Goal: Book appointment/travel/reservation

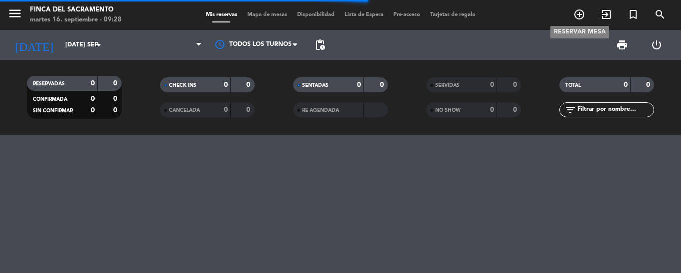
click at [579, 16] on icon "add_circle_outline" at bounding box center [579, 14] width 12 height 12
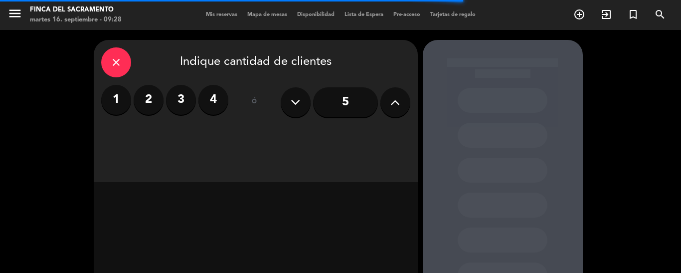
click at [182, 107] on label "3" at bounding box center [181, 100] width 30 height 30
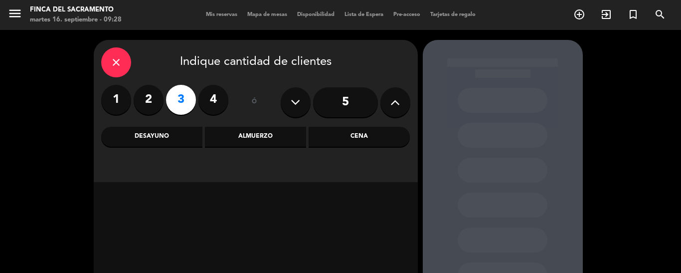
click at [244, 133] on div "Almuerzo" at bounding box center [255, 137] width 101 height 20
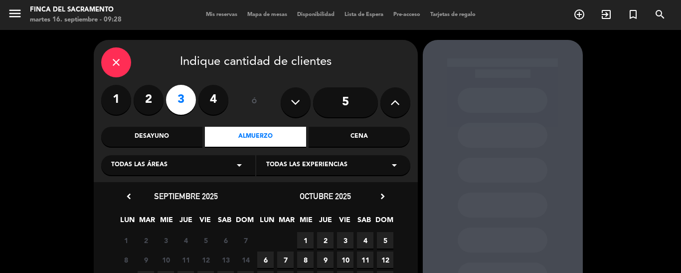
click at [285, 168] on span "Todas las experiencias" at bounding box center [306, 165] width 81 height 10
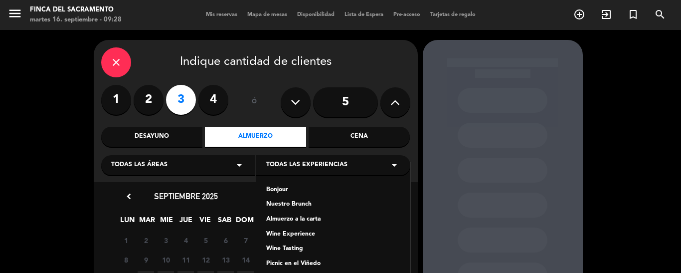
click at [295, 232] on div "Wine Experience" at bounding box center [333, 234] width 134 height 10
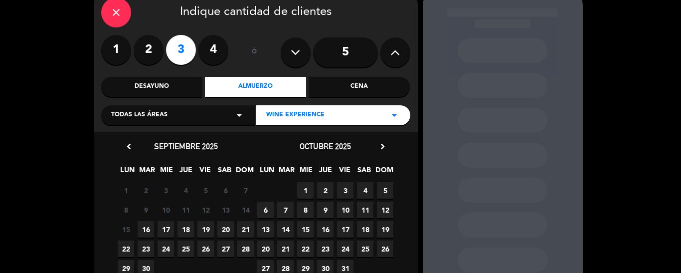
scroll to position [100, 0]
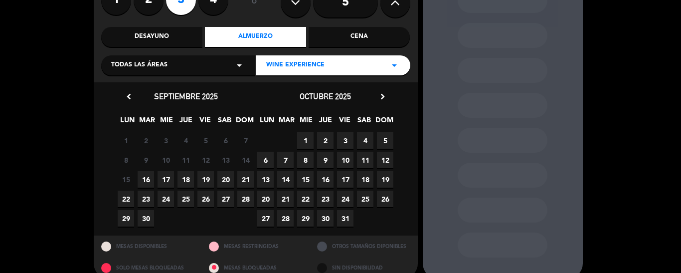
click at [227, 197] on span "27" at bounding box center [225, 198] width 16 height 16
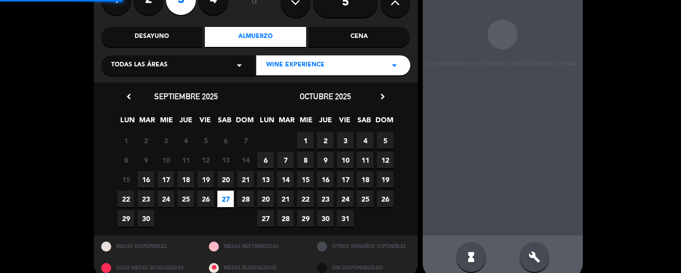
scroll to position [40, 0]
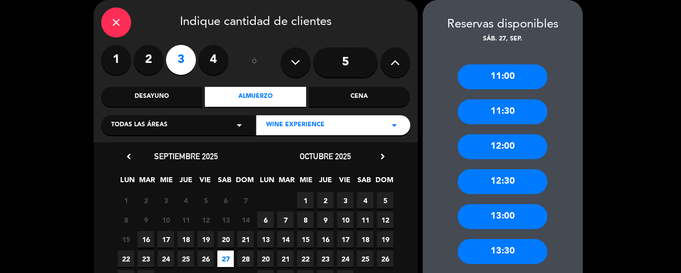
click at [511, 178] on div "12:30" at bounding box center [503, 181] width 90 height 25
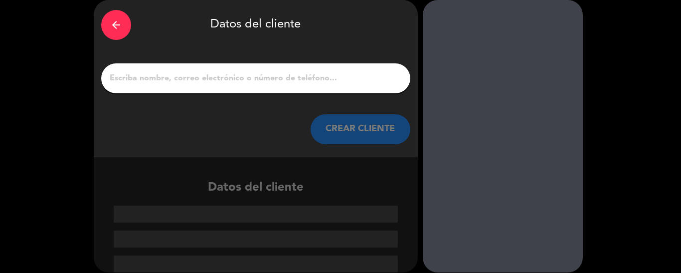
click at [254, 73] on input "1" at bounding box center [256, 78] width 294 height 14
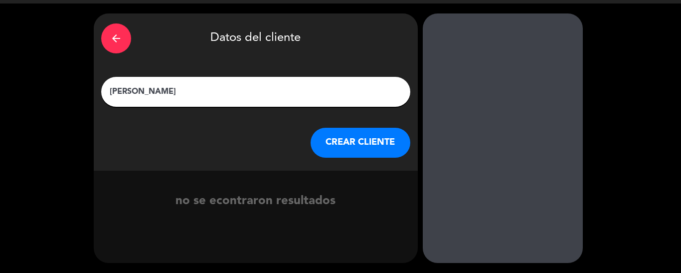
type input "[PERSON_NAME]"
click at [349, 148] on button "CREAR CLIENTE" at bounding box center [361, 143] width 100 height 30
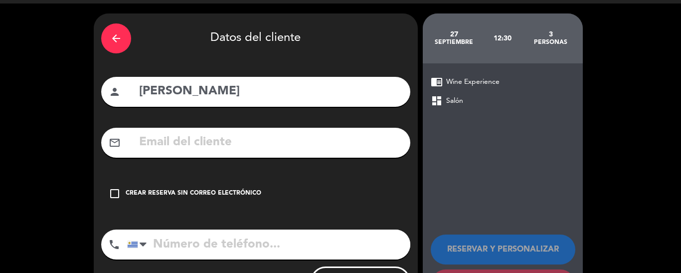
click at [171, 188] on div "check_box_outline_blank Crear reserva sin correo electrónico" at bounding box center [255, 193] width 309 height 30
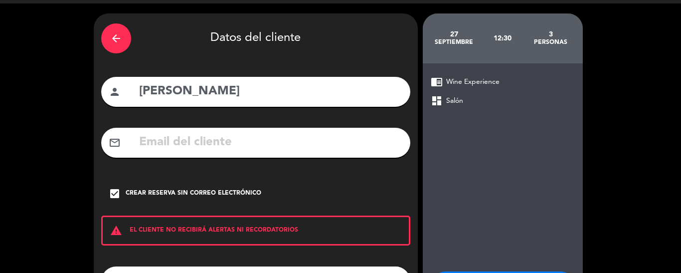
scroll to position [112, 0]
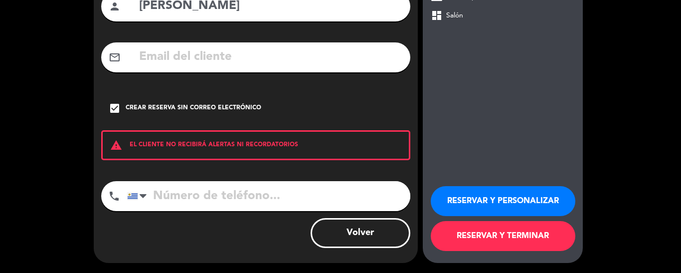
click at [181, 204] on input "tel" at bounding box center [268, 196] width 283 height 30
click at [142, 201] on div at bounding box center [143, 196] width 7 height 12
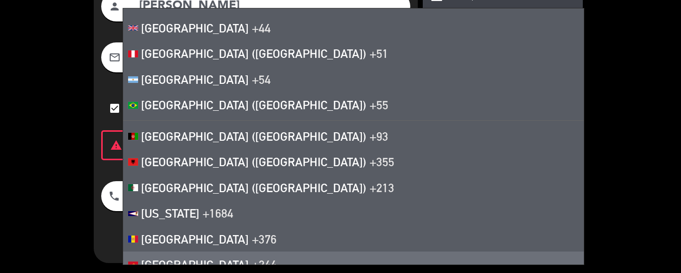
scroll to position [225, 0]
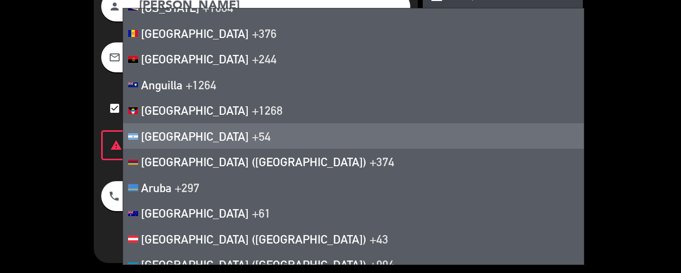
click at [182, 139] on span "[GEOGRAPHIC_DATA]" at bounding box center [195, 136] width 108 height 14
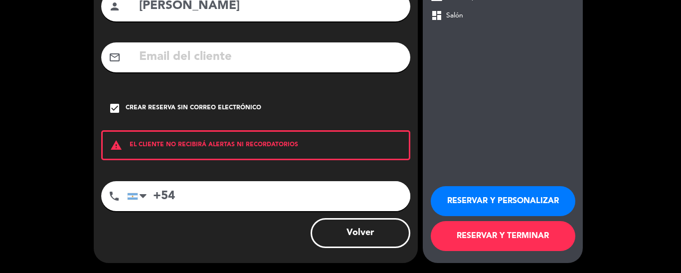
paste input "1155087731"
type input "[PHONE_NUMBER]"
click at [332, 235] on button "Volver" at bounding box center [361, 233] width 100 height 30
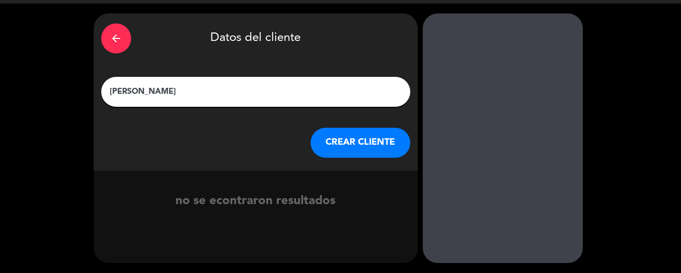
click at [326, 144] on button "CREAR CLIENTE" at bounding box center [361, 143] width 100 height 30
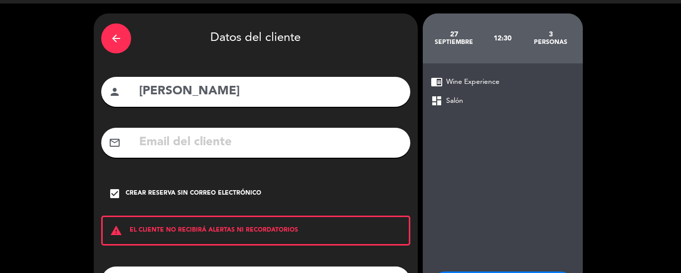
scroll to position [112, 0]
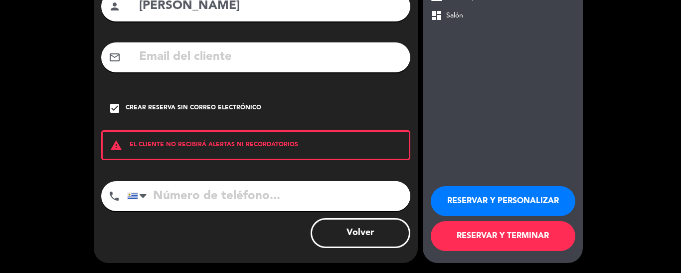
click at [281, 190] on input "tel" at bounding box center [268, 196] width 283 height 30
click at [135, 193] on div at bounding box center [133, 195] width 10 height 7
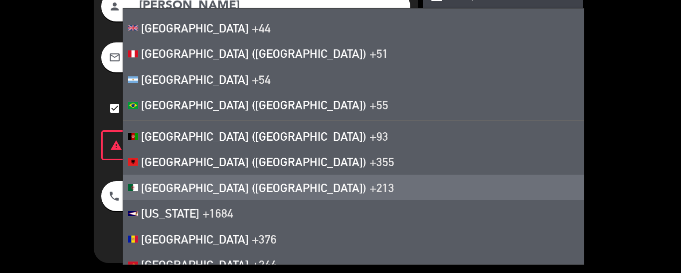
scroll to position [225, 0]
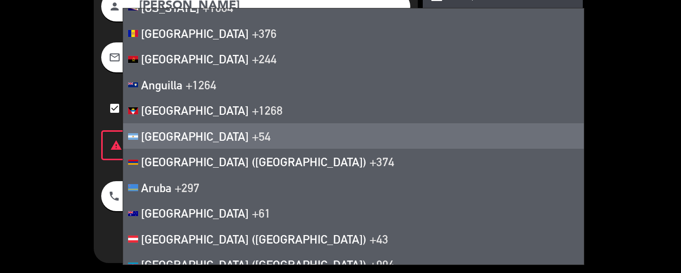
click at [178, 143] on li "[GEOGRAPHIC_DATA] +54" at bounding box center [353, 136] width 461 height 26
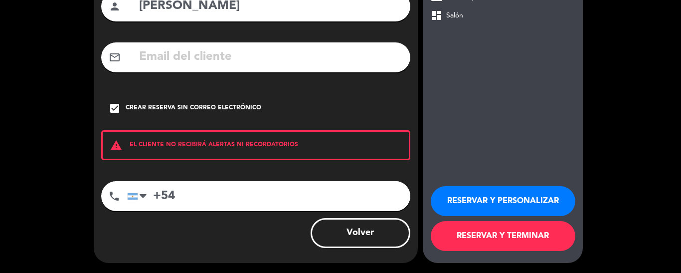
paste input "1155087731"
type input "[PHONE_NUMBER]"
click at [476, 237] on button "RESERVAR Y TERMINAR" at bounding box center [503, 236] width 145 height 30
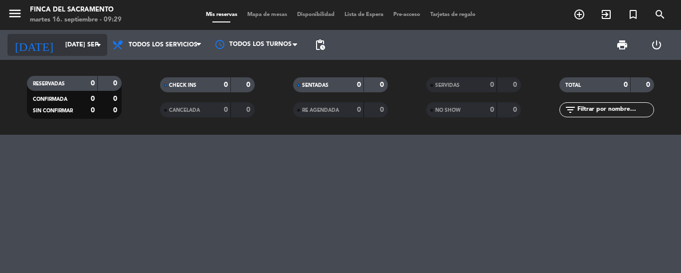
click at [74, 41] on input "[DATE] sep." at bounding box center [102, 44] width 84 height 17
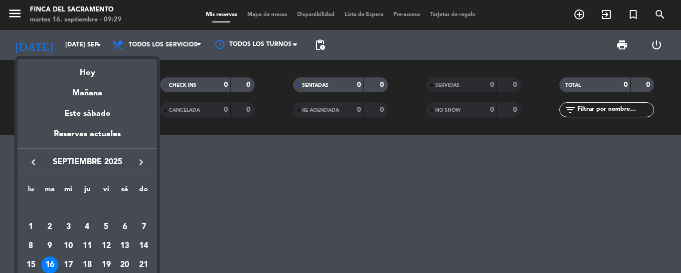
click at [91, 136] on div "Reservas actuales" at bounding box center [87, 138] width 140 height 20
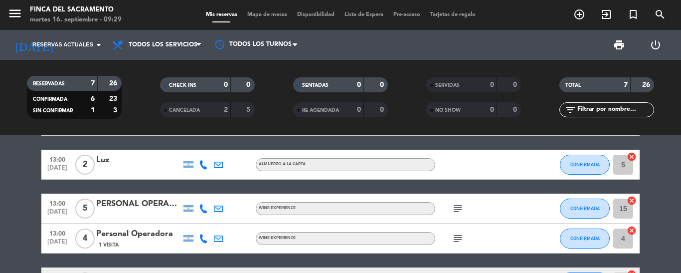
scroll to position [100, 0]
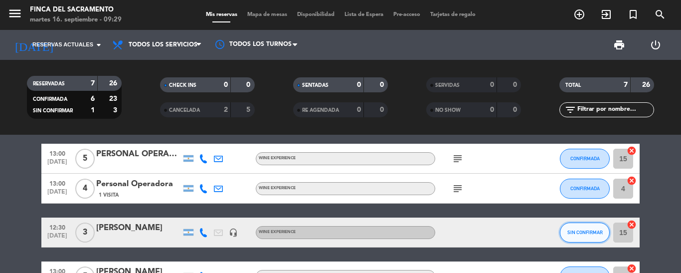
click at [578, 227] on button "SIN CONFIRMAR" at bounding box center [585, 232] width 50 height 20
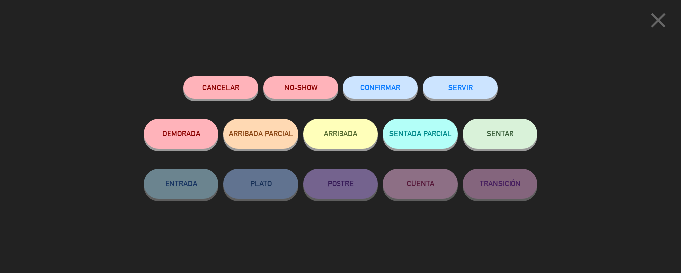
click at [388, 92] on button "CONFIRMAR" at bounding box center [380, 87] width 75 height 22
